Goal: Complete application form

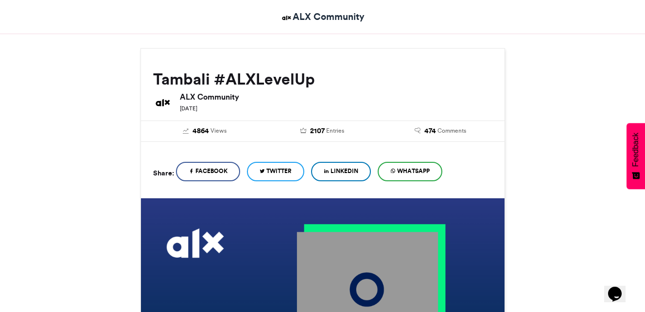
click at [342, 176] on link "LinkedIn" at bounding box center [341, 171] width 60 height 19
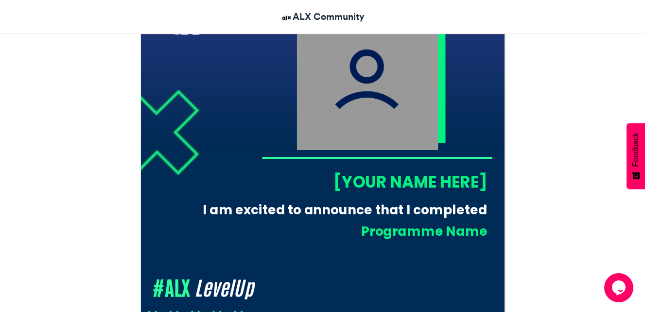
scroll to position [333, 0]
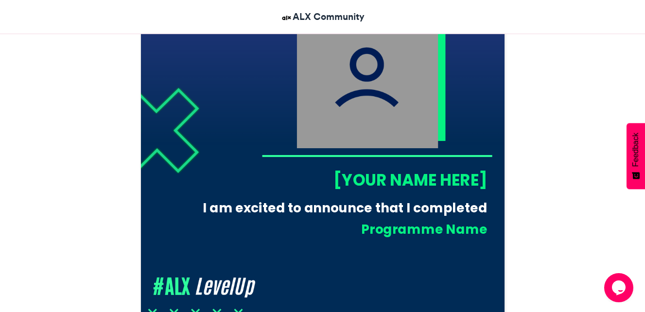
click at [422, 178] on div "[YOUR NAME HERE]" at bounding box center [375, 180] width 226 height 22
click at [423, 186] on div "[YOUR NAME HERE]" at bounding box center [375, 180] width 226 height 22
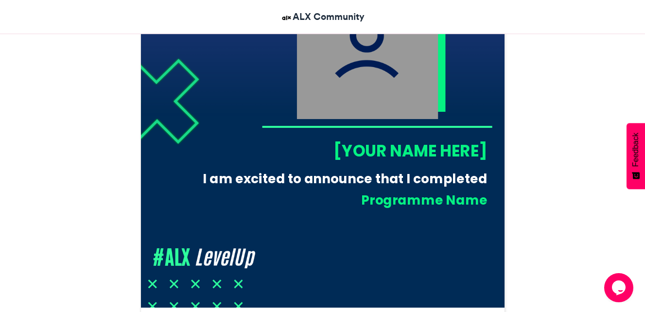
scroll to position [353, 0]
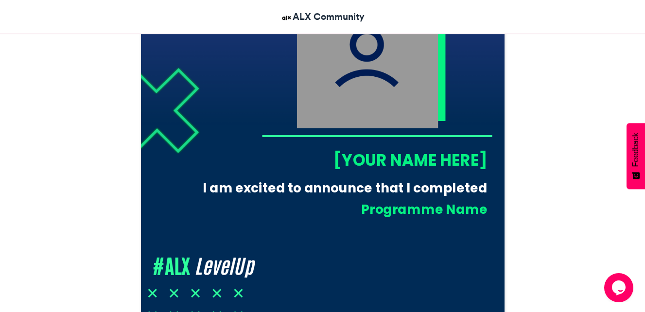
click at [397, 157] on div "[YOUR NAME HERE]" at bounding box center [375, 160] width 226 height 22
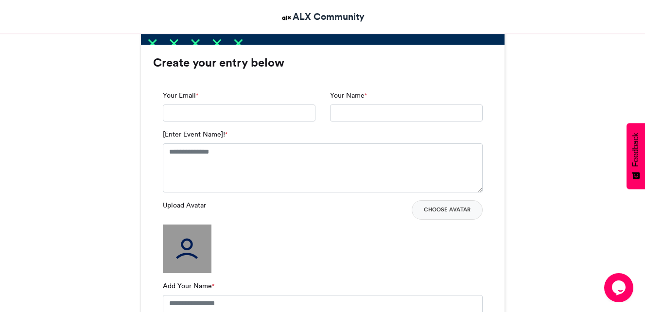
scroll to position [626, 0]
click at [351, 113] on input "Your Name *" at bounding box center [406, 113] width 153 height 18
click at [233, 106] on input "Your Email *" at bounding box center [239, 113] width 153 height 18
type input "**********"
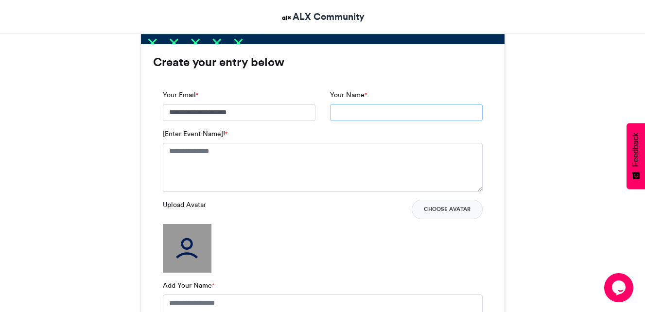
click at [352, 111] on input "Your Name *" at bounding box center [406, 113] width 153 height 18
type input "**********"
click at [218, 156] on textarea "[Enter Event Name]! *" at bounding box center [323, 167] width 320 height 49
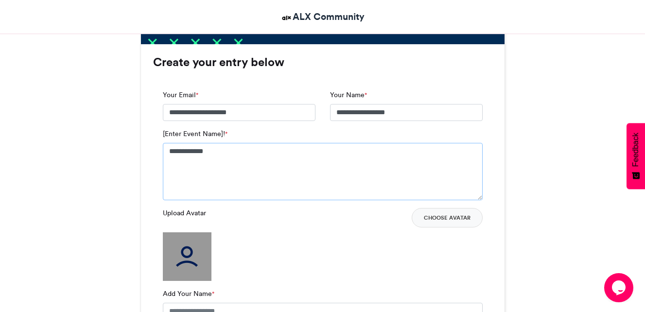
click at [214, 177] on textarea "**********" at bounding box center [323, 171] width 320 height 57
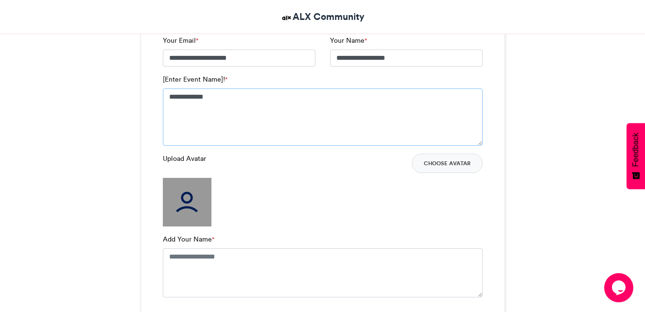
scroll to position [681, 0]
type textarea "**********"
click at [214, 269] on textarea "Add Your Name *" at bounding box center [323, 272] width 320 height 49
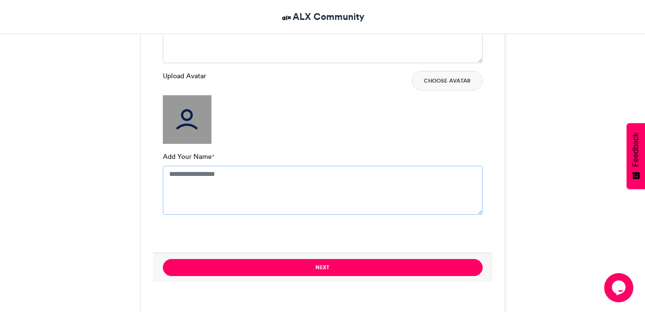
scroll to position [762, 0]
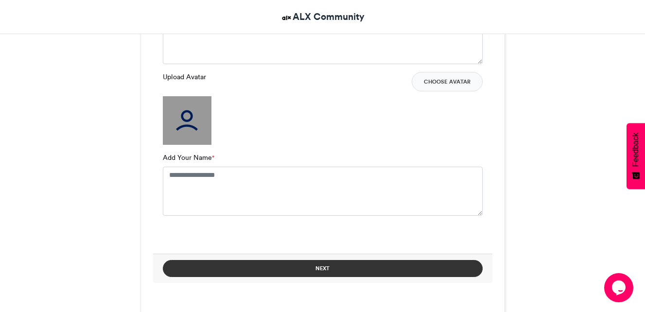
click at [245, 270] on button "Next" at bounding box center [323, 268] width 320 height 17
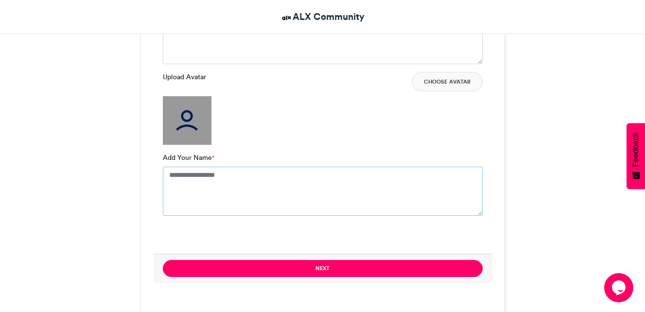
click at [271, 197] on textarea "Add Your Name *" at bounding box center [323, 191] width 320 height 49
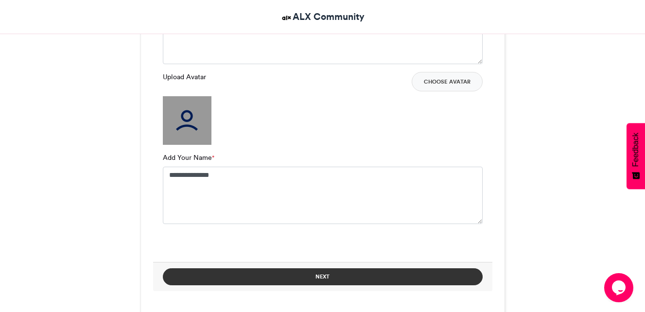
click at [298, 281] on button "Next" at bounding box center [323, 276] width 320 height 17
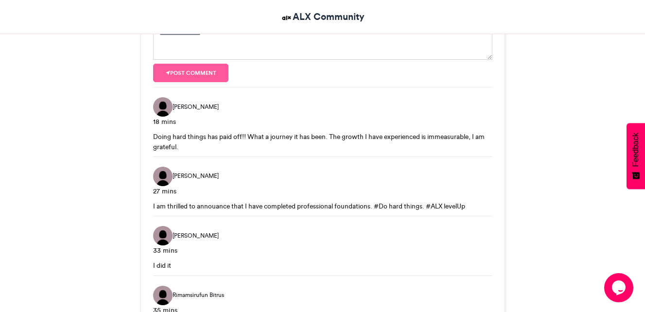
scroll to position [428, 0]
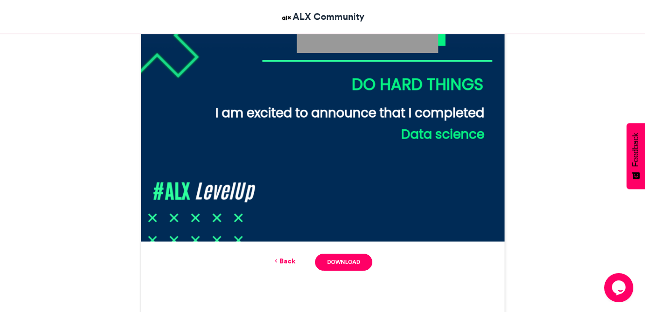
click at [369, 85] on img at bounding box center [323, 60] width 364 height 364
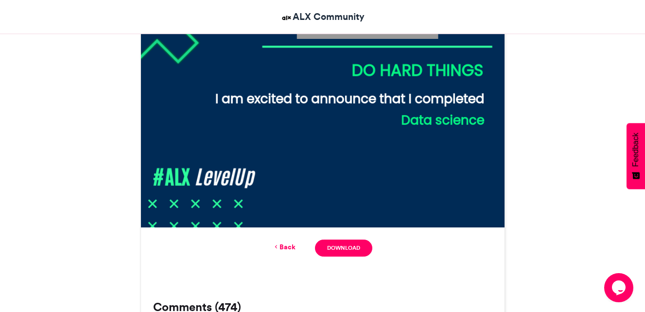
scroll to position [456, 0]
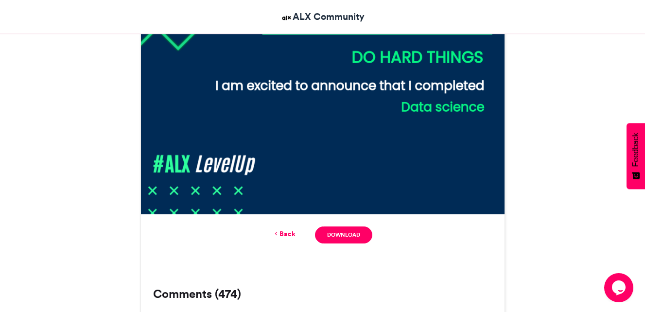
click at [290, 232] on link "Back" at bounding box center [284, 234] width 23 height 10
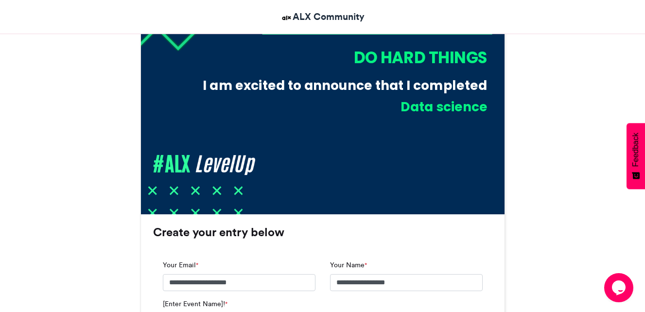
scroll to position [789, 0]
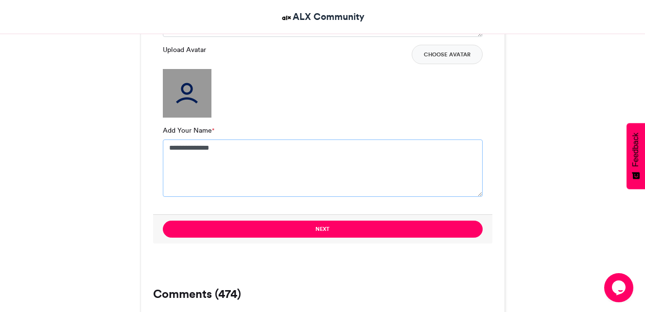
click at [251, 166] on textarea "**********" at bounding box center [323, 168] width 320 height 57
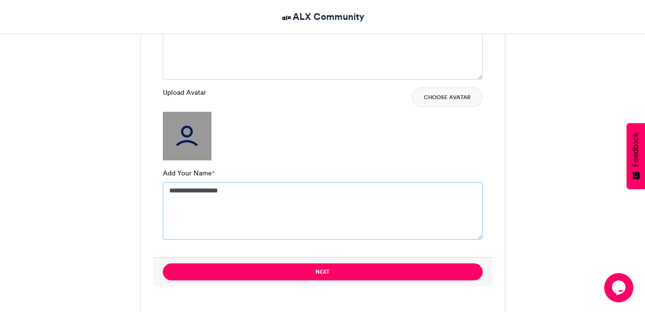
scroll to position [782, 0]
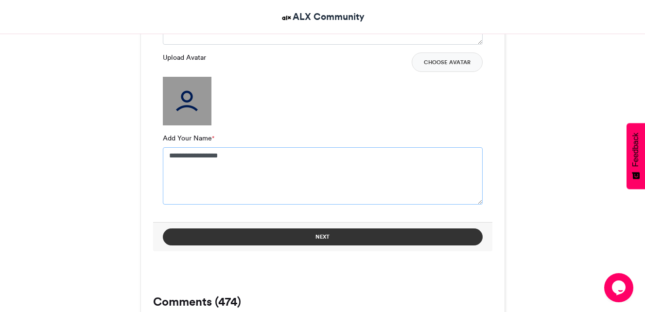
type textarea "**********"
click at [301, 234] on button "Next" at bounding box center [323, 237] width 320 height 17
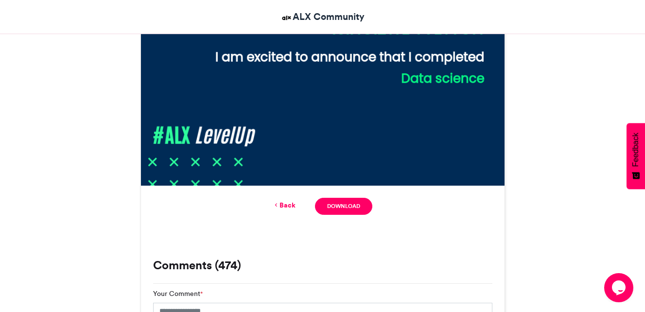
scroll to position [484, 0]
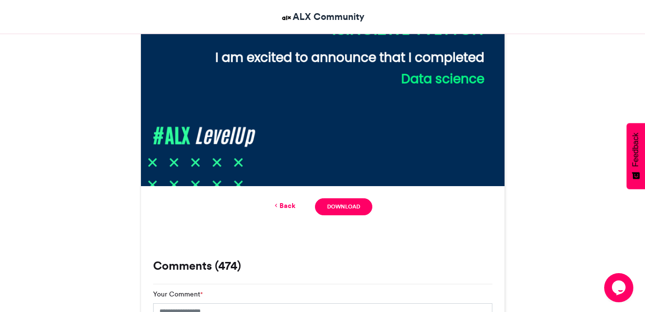
click at [290, 206] on link "Back" at bounding box center [284, 206] width 23 height 10
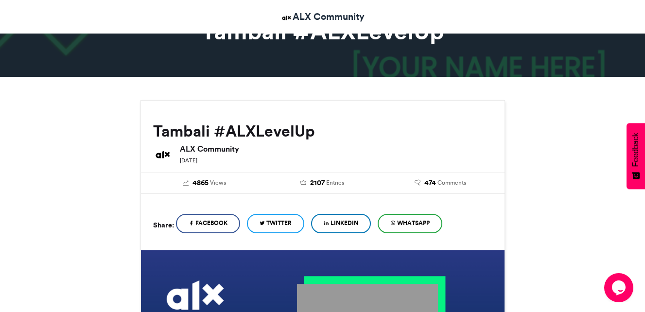
scroll to position [0, 0]
